Goal: Information Seeking & Learning: Learn about a topic

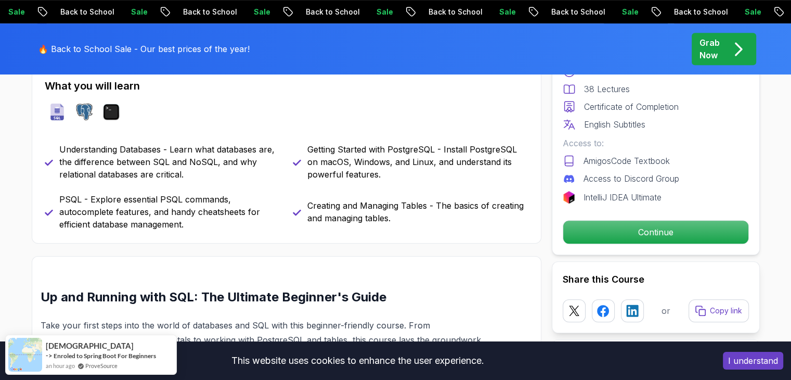
scroll to position [475, 0]
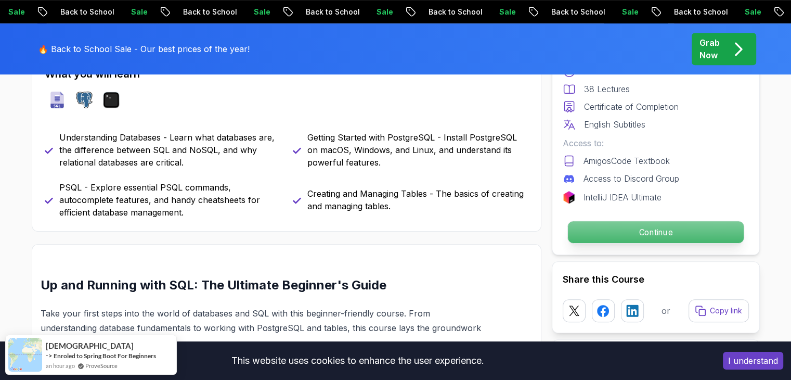
click at [720, 236] on p "Continue" at bounding box center [656, 232] width 176 height 22
click at [726, 234] on p "Continue" at bounding box center [656, 232] width 176 height 22
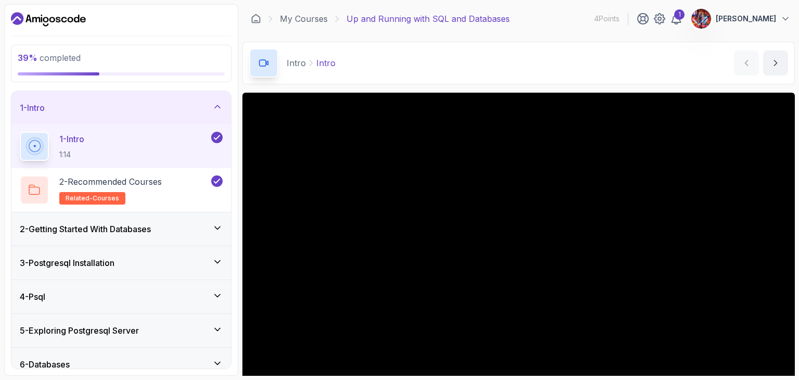
click at [172, 263] on div "3 - Postgresql Installation" at bounding box center [121, 263] width 203 height 12
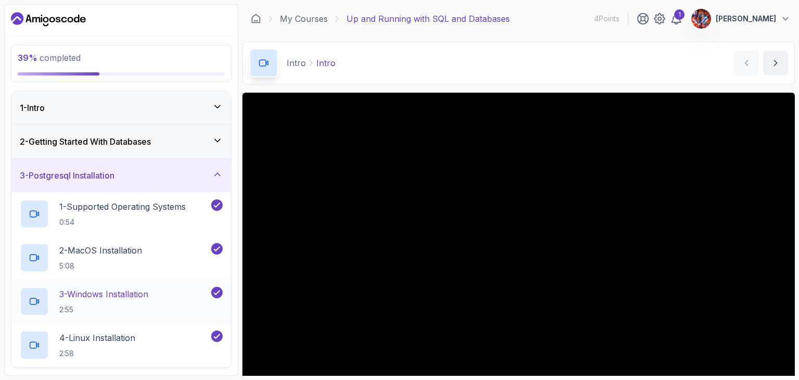
click at [123, 294] on p "3 - Windows Installation" at bounding box center [103, 294] width 89 height 12
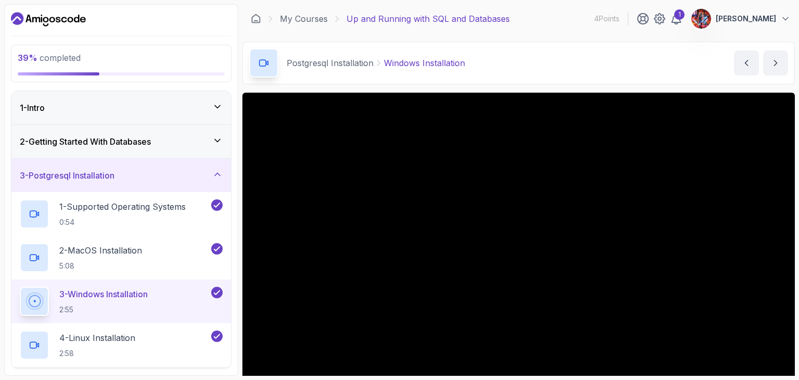
click at [20, 287] on button "3 - Windows Installation 2:55" at bounding box center [121, 301] width 203 height 29
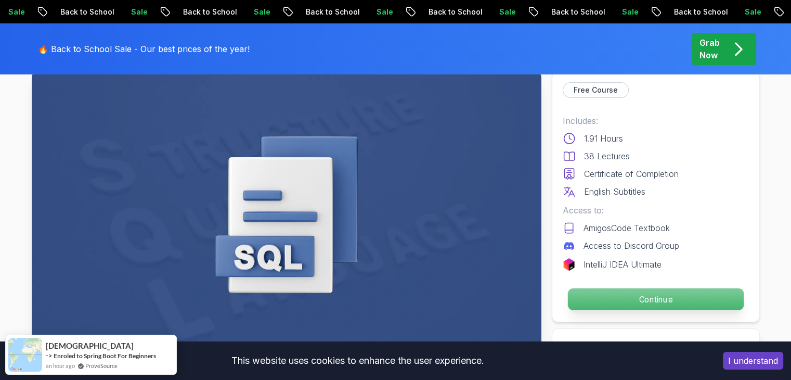
scroll to position [83, 0]
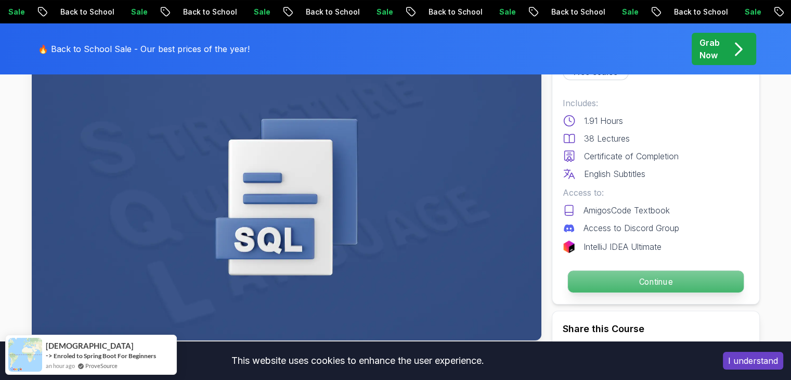
click at [596, 289] on p "Continue" at bounding box center [656, 282] width 176 height 22
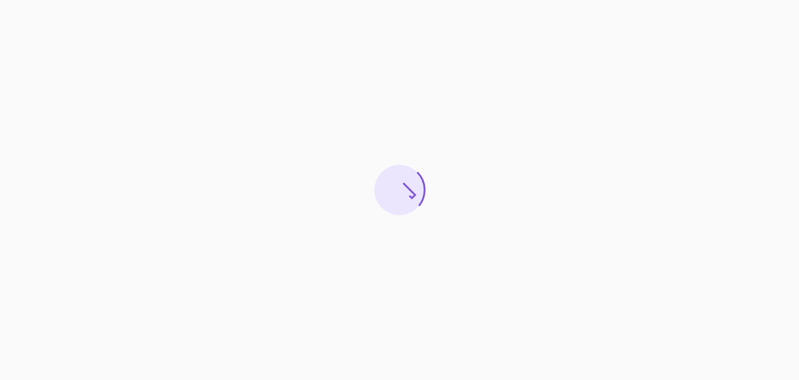
click at [354, 232] on div at bounding box center [399, 190] width 799 height 380
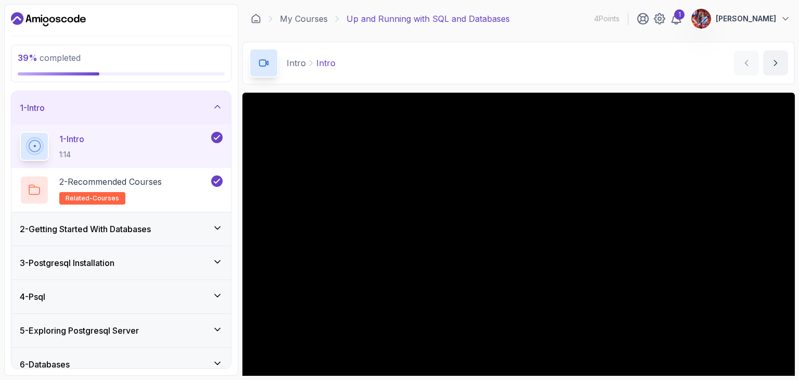
click at [109, 280] on div "4 - Psql" at bounding box center [121, 296] width 220 height 33
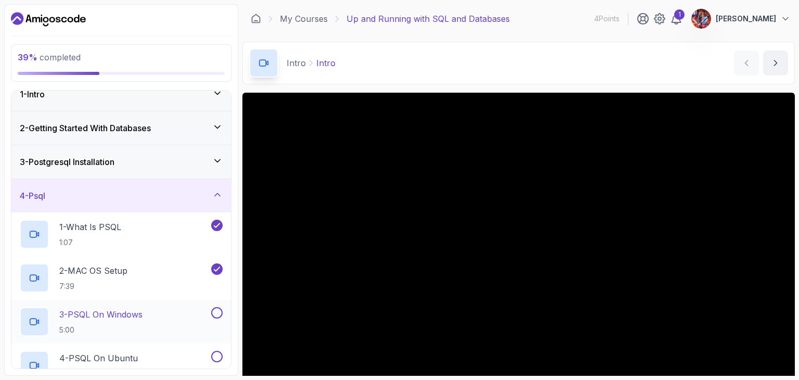
scroll to position [21, 0]
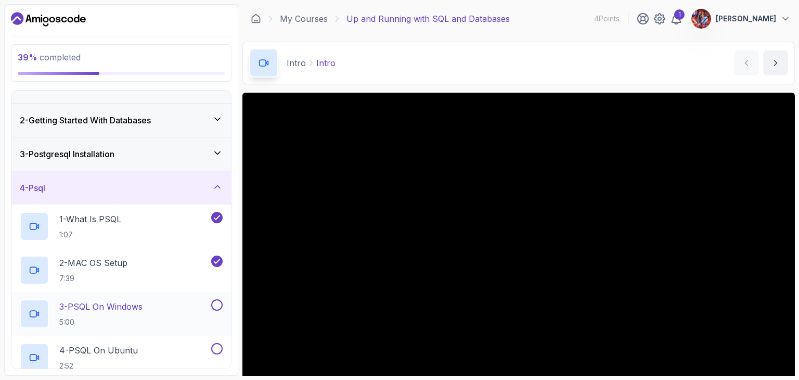
click at [124, 310] on p "3 - PSQL On Windows" at bounding box center [100, 306] width 83 height 12
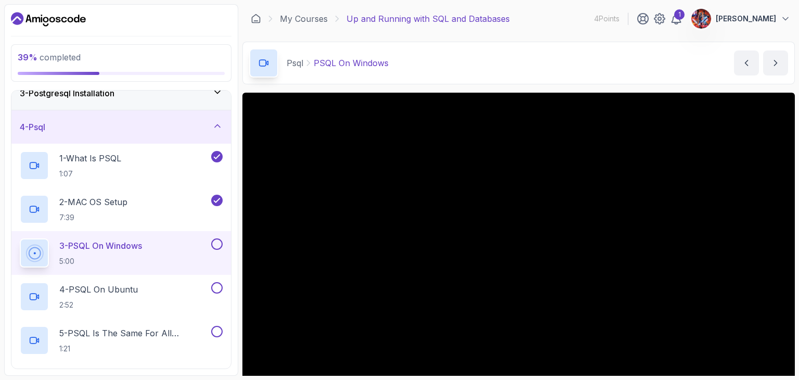
scroll to position [83, 0]
